Goal: Task Accomplishment & Management: Use online tool/utility

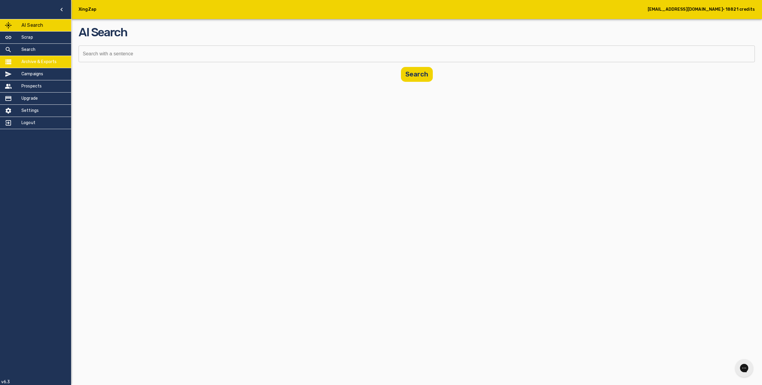
click at [46, 57] on div "Archive & Exports" at bounding box center [35, 62] width 71 height 12
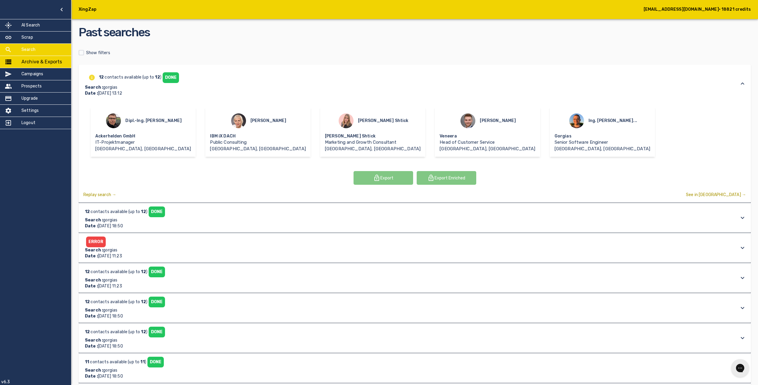
click at [19, 52] on div at bounding box center [13, 49] width 17 height 7
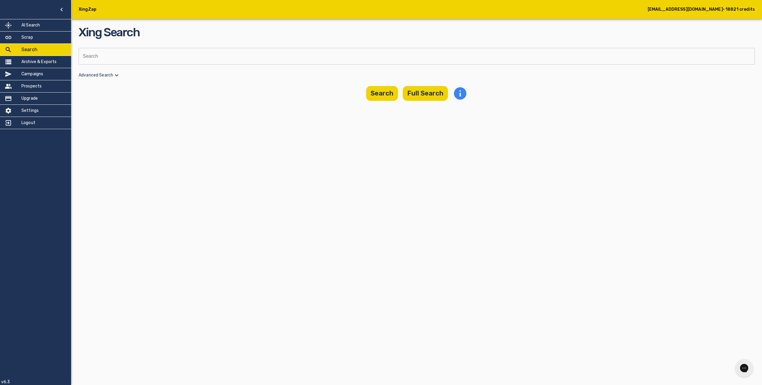
click at [337, 56] on input "text" at bounding box center [415, 56] width 672 height 17
type input "anas"
click at [425, 101] on button "Full Search" at bounding box center [425, 93] width 45 height 15
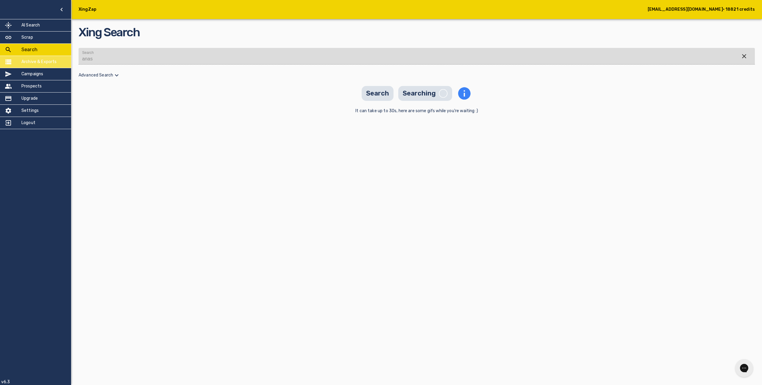
click at [53, 65] on h5 "Archive & Exports" at bounding box center [38, 62] width 35 height 6
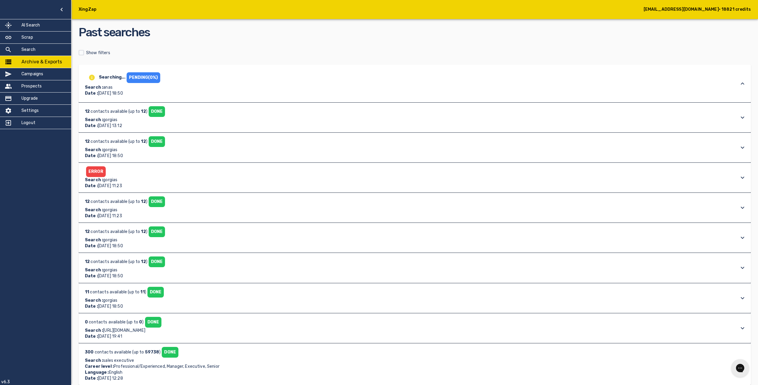
click at [223, 77] on div "Searching... PENDING (0%) Search : anas Date : [DATE] 18:50" at bounding box center [409, 84] width 652 height 26
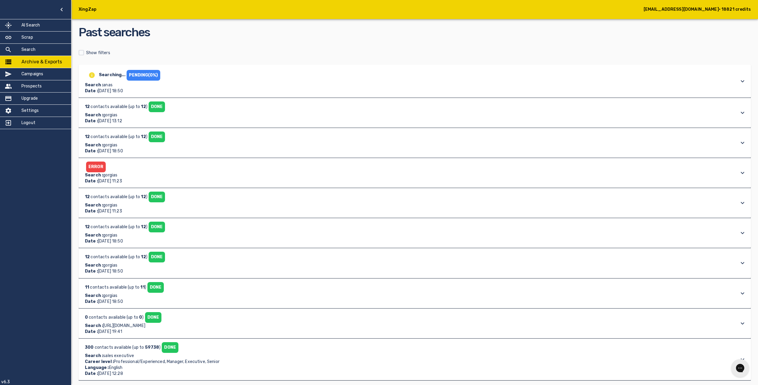
click at [221, 77] on div "Searching... PENDING (0%) Search : anas Date : [DATE] 18:50" at bounding box center [409, 81] width 652 height 26
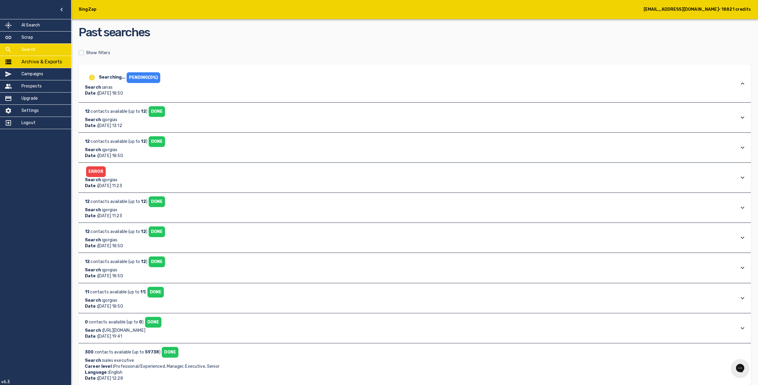
click at [61, 47] on div "Search" at bounding box center [35, 50] width 71 height 12
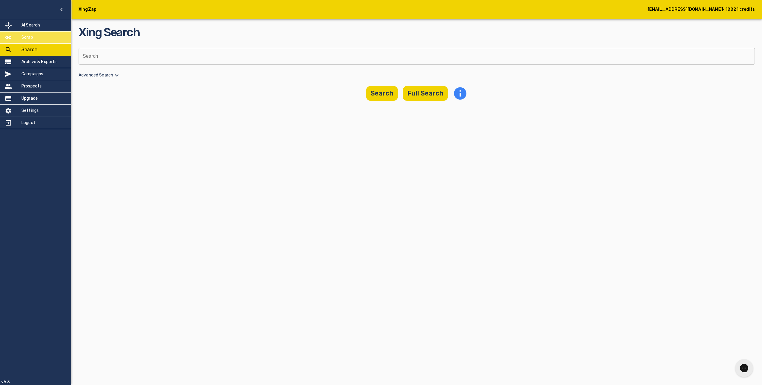
click at [58, 41] on div "Scrap" at bounding box center [35, 38] width 71 height 12
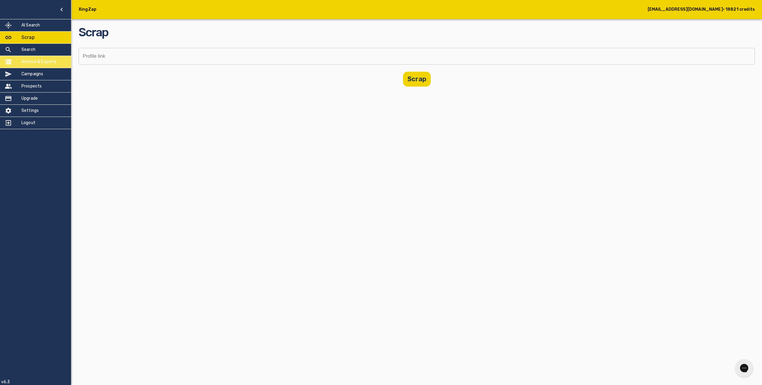
click at [60, 60] on div "Archive & Exports" at bounding box center [35, 62] width 71 height 12
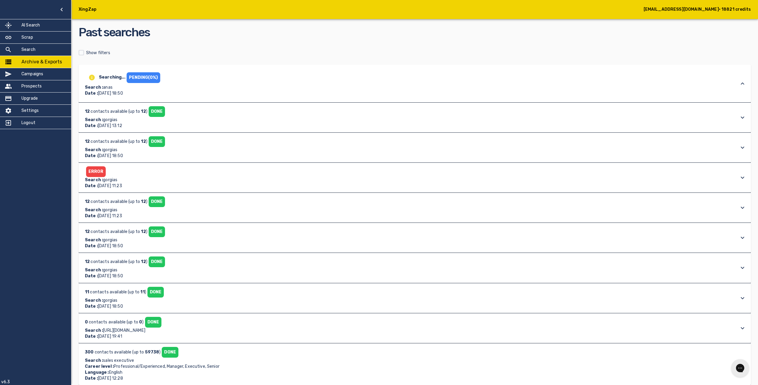
click at [215, 102] on div "12 contacts available (up to 12 ) DONE Search : gorgias Date : August 19th 2025…" at bounding box center [415, 84] width 672 height 38
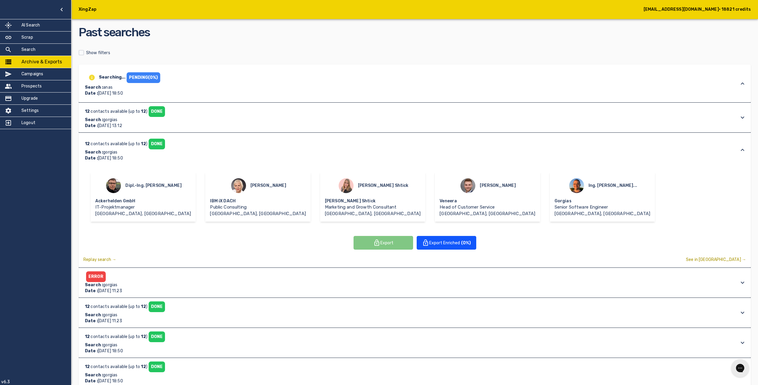
click at [224, 96] on div "12 contacts available (up to 12 ) DONE Search : gorgias Date : September 19th 2…" at bounding box center [409, 84] width 652 height 26
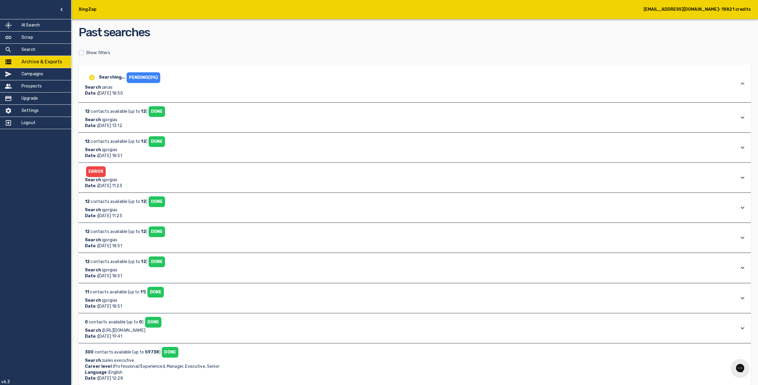
click at [206, 89] on div "Searching... PENDING (0%) Search : anas Date : [DATE] 18:50" at bounding box center [409, 84] width 652 height 26
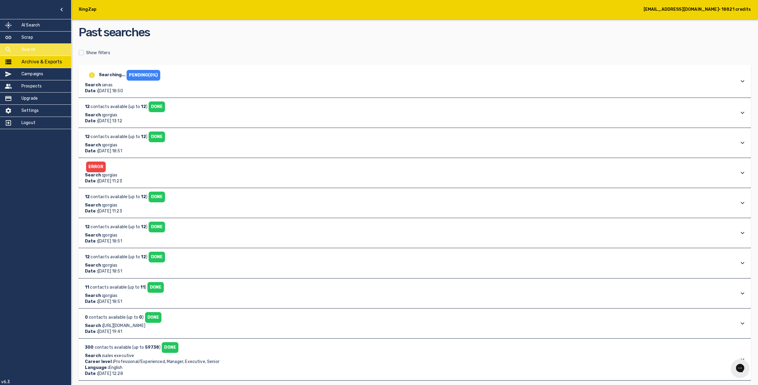
click at [30, 50] on h5 "Search" at bounding box center [28, 50] width 14 height 6
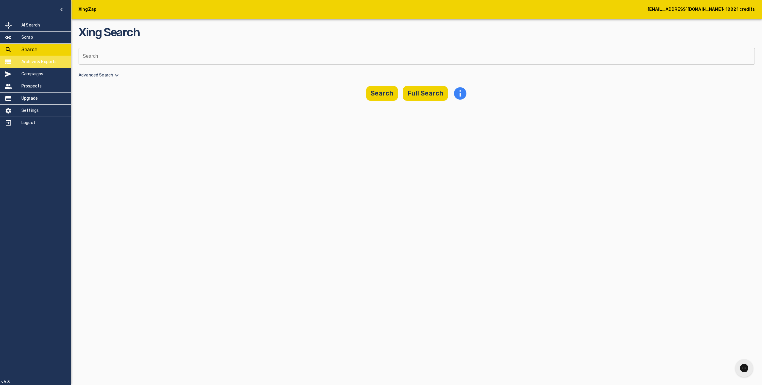
click at [39, 61] on h5 "Archive & Exports" at bounding box center [38, 62] width 35 height 6
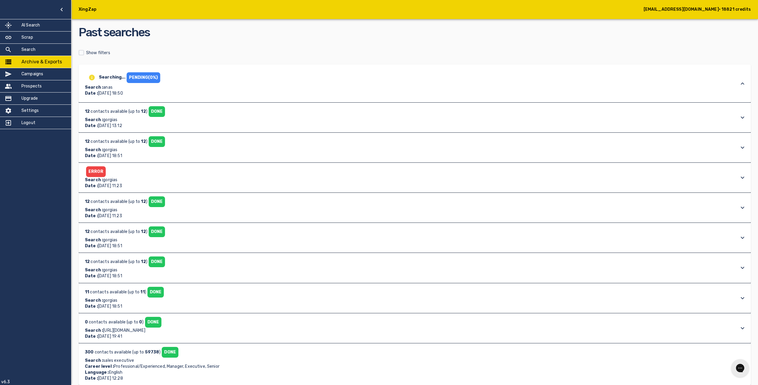
click at [147, 82] on div "PENDING (0%)" at bounding box center [143, 77] width 34 height 11
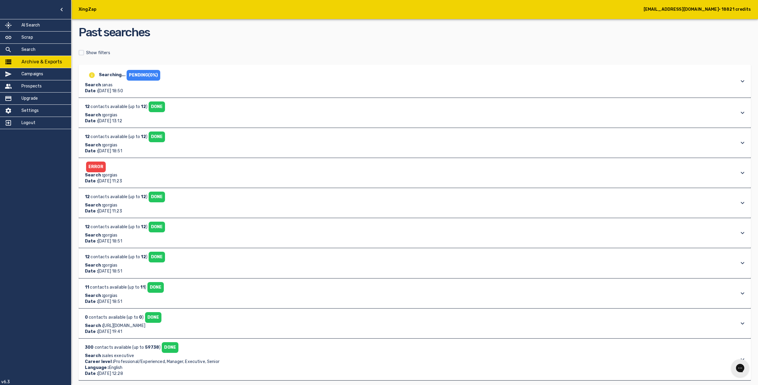
click at [90, 73] on icon "info" at bounding box center [92, 75] width 6 height 6
